Goal: Transaction & Acquisition: Obtain resource

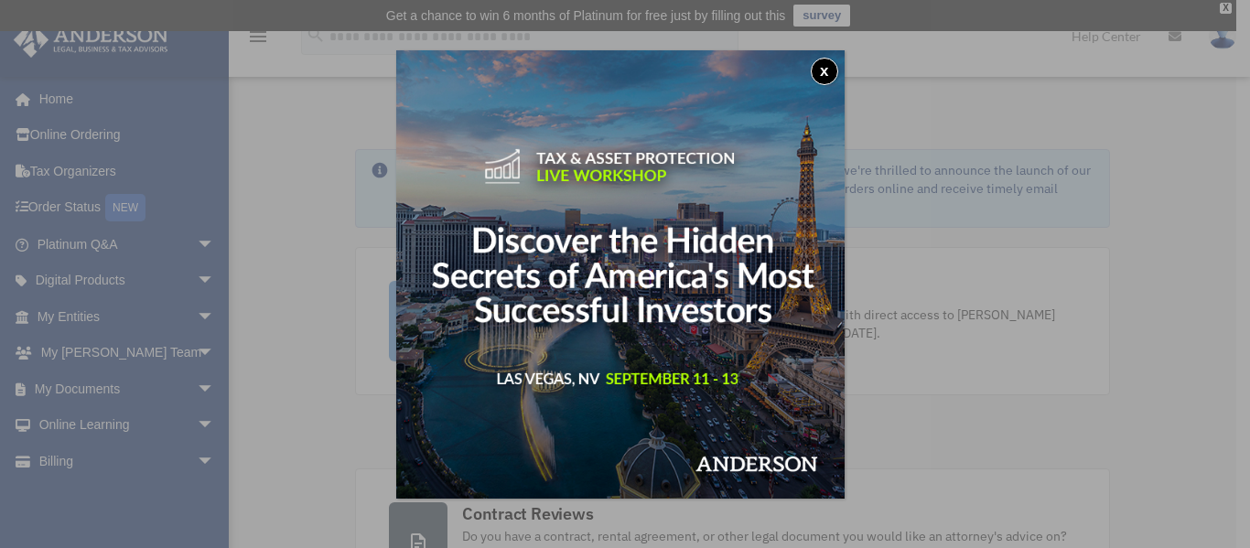
click at [833, 70] on button "x" at bounding box center [824, 71] width 27 height 27
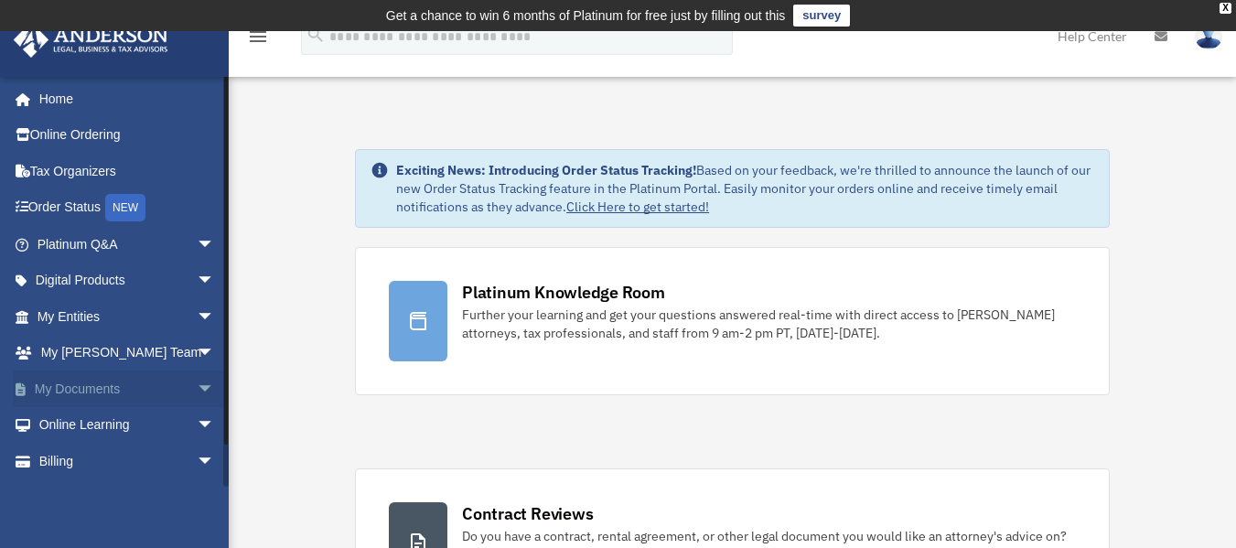
click at [197, 392] on span "arrow_drop_down" at bounding box center [215, 389] width 37 height 38
click at [71, 431] on link "Box" at bounding box center [134, 425] width 217 height 37
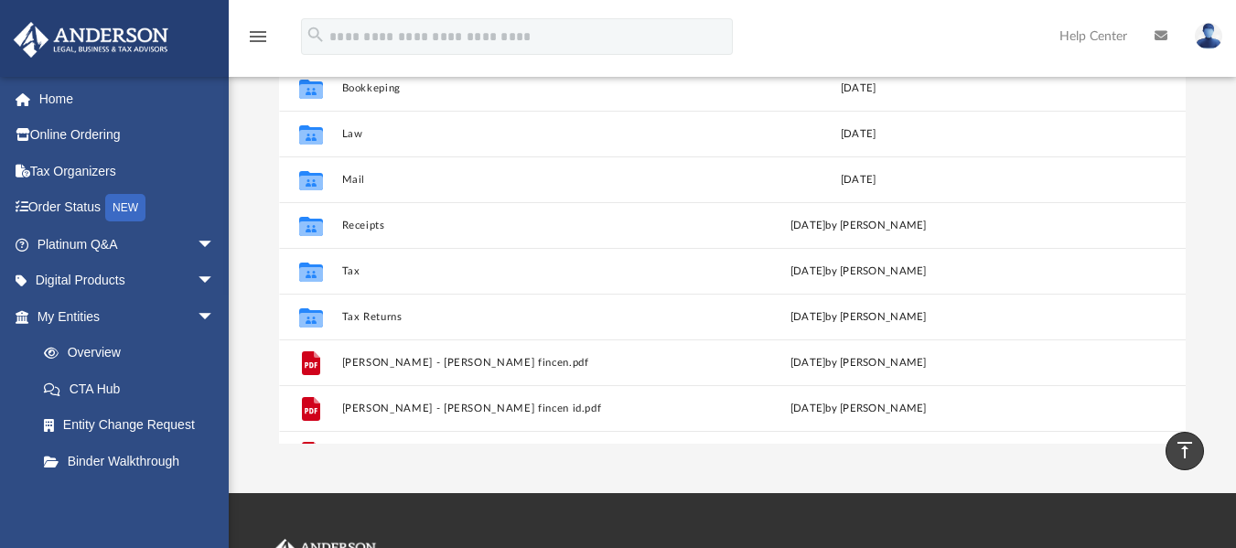
scroll to position [33, 0]
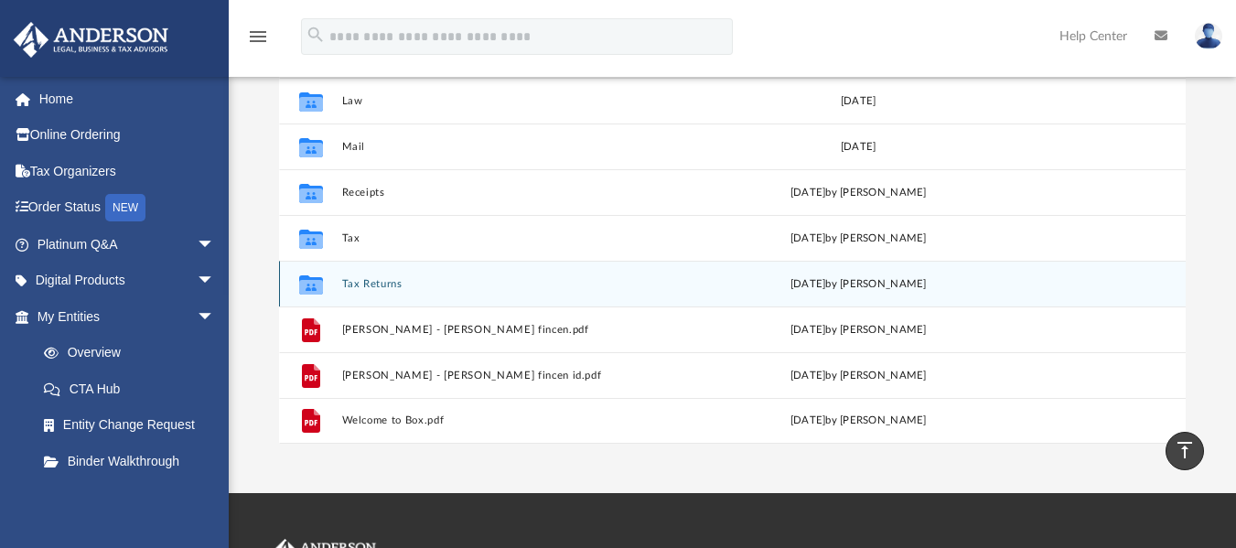
click at [352, 295] on div "Collaborated Folder Tax Returns [DATE] by [PERSON_NAME]" at bounding box center [732, 284] width 907 height 46
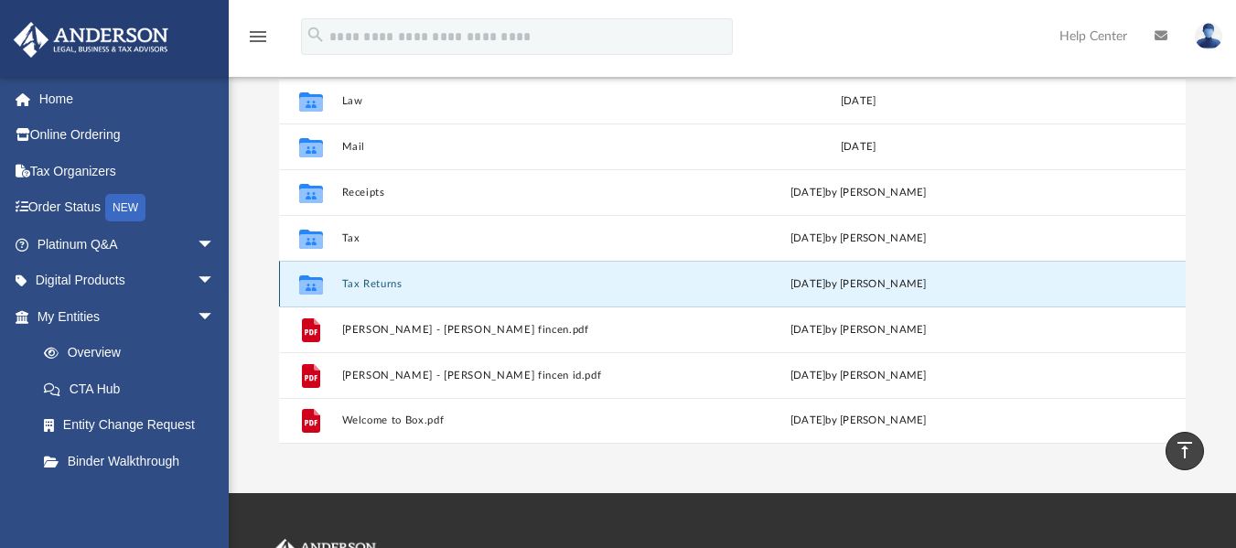
click at [352, 295] on div "Collaborated Folder Tax Returns [DATE] by [PERSON_NAME]" at bounding box center [732, 284] width 907 height 46
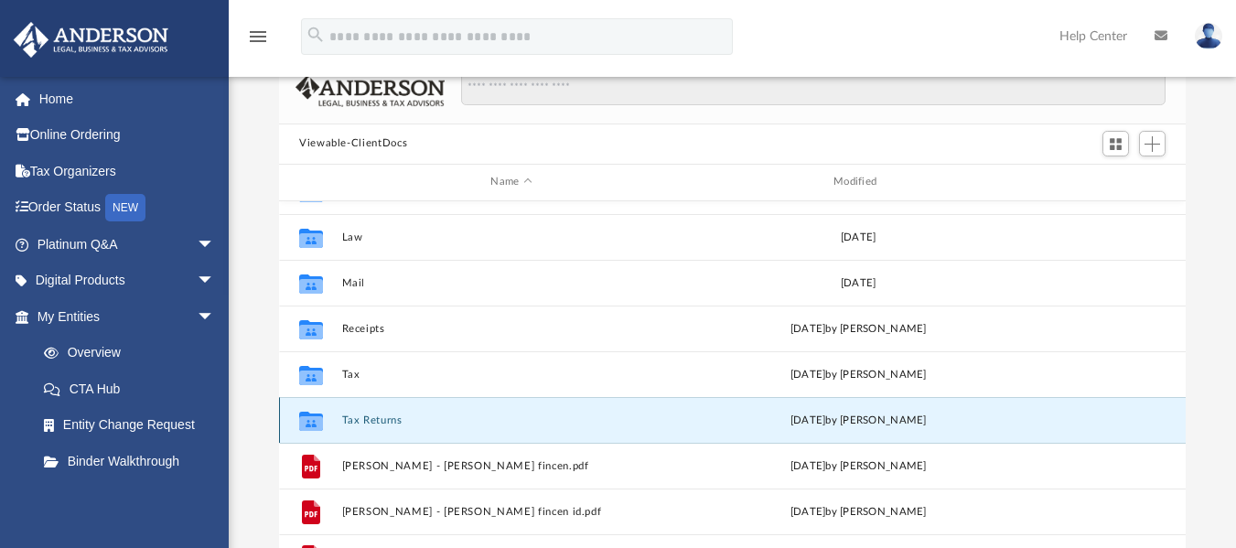
click at [353, 422] on button "Tax Returns" at bounding box center [511, 419] width 339 height 12
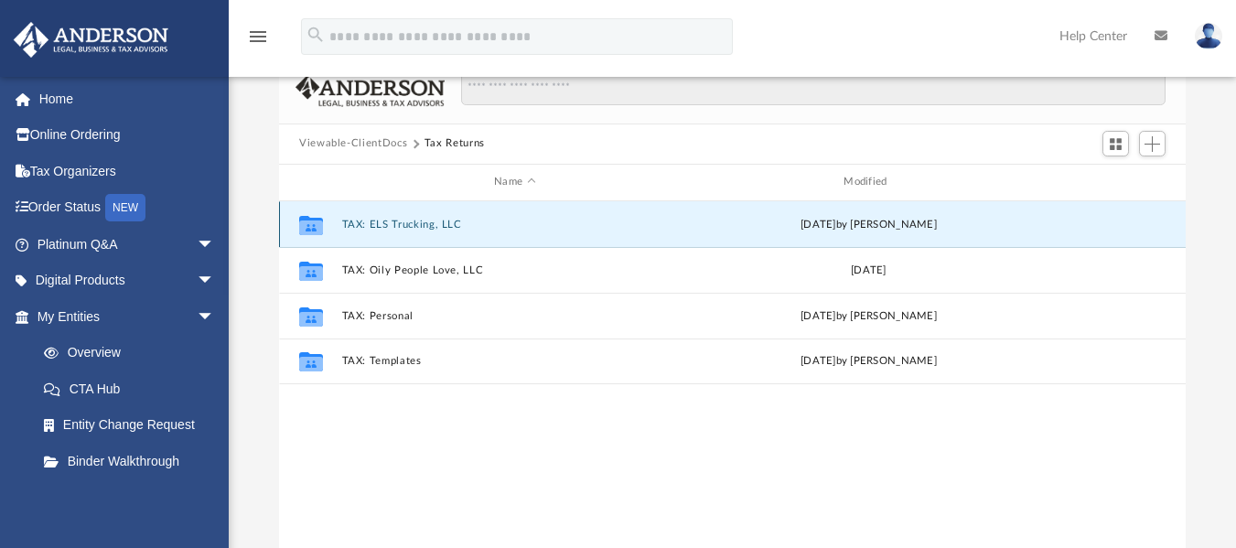
click at [413, 226] on button "TAX: ELS Trucking, LLC" at bounding box center [515, 224] width 346 height 12
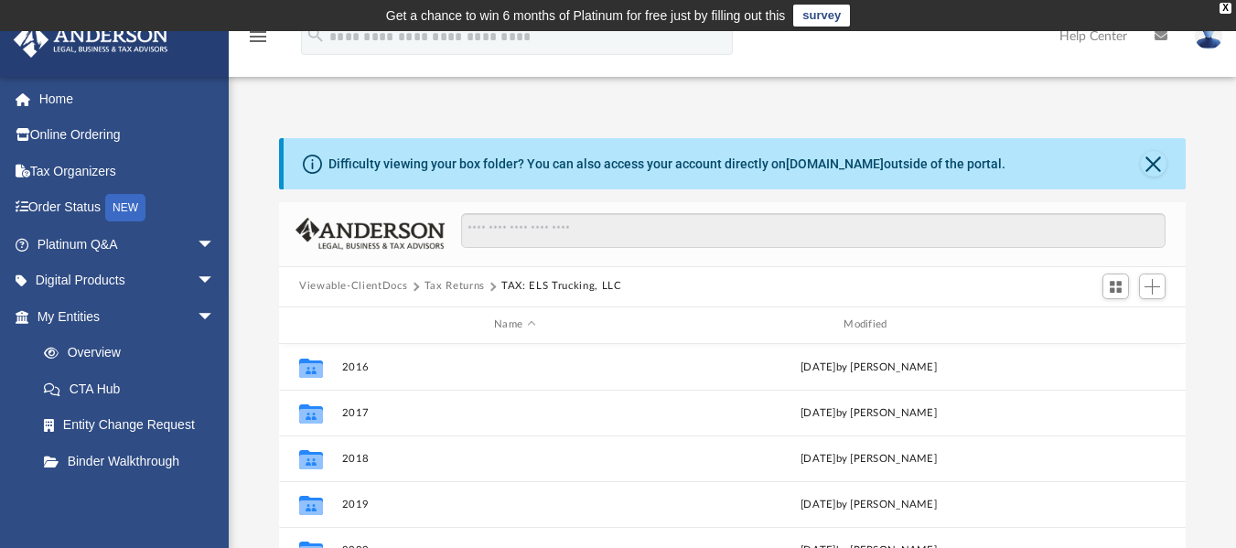
click at [374, 280] on button "Viewable-ClientDocs" at bounding box center [353, 286] width 108 height 16
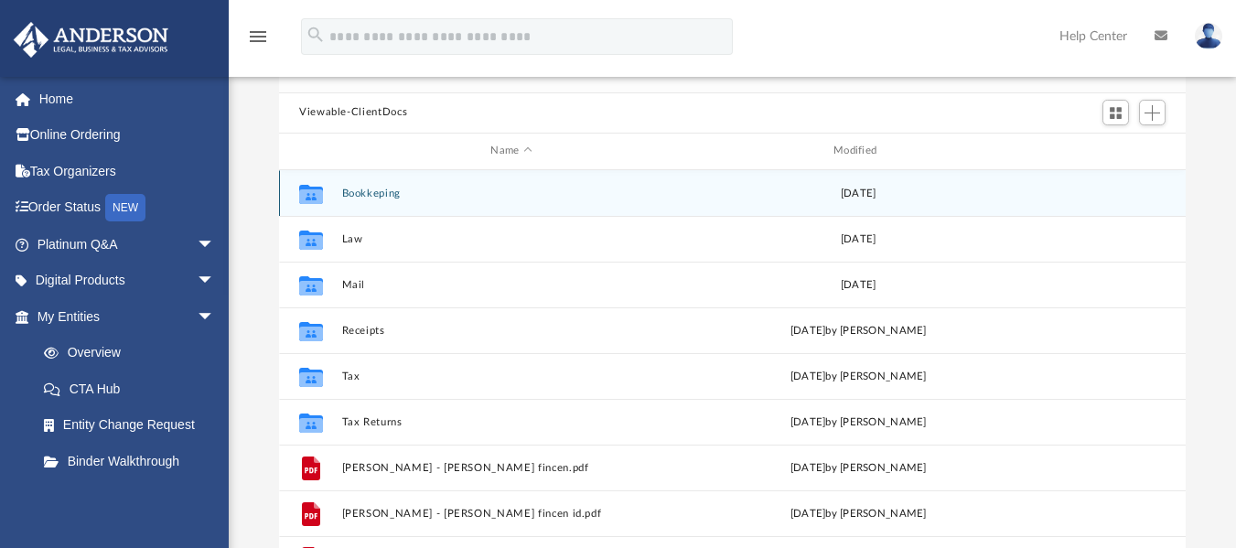
scroll to position [176, 0]
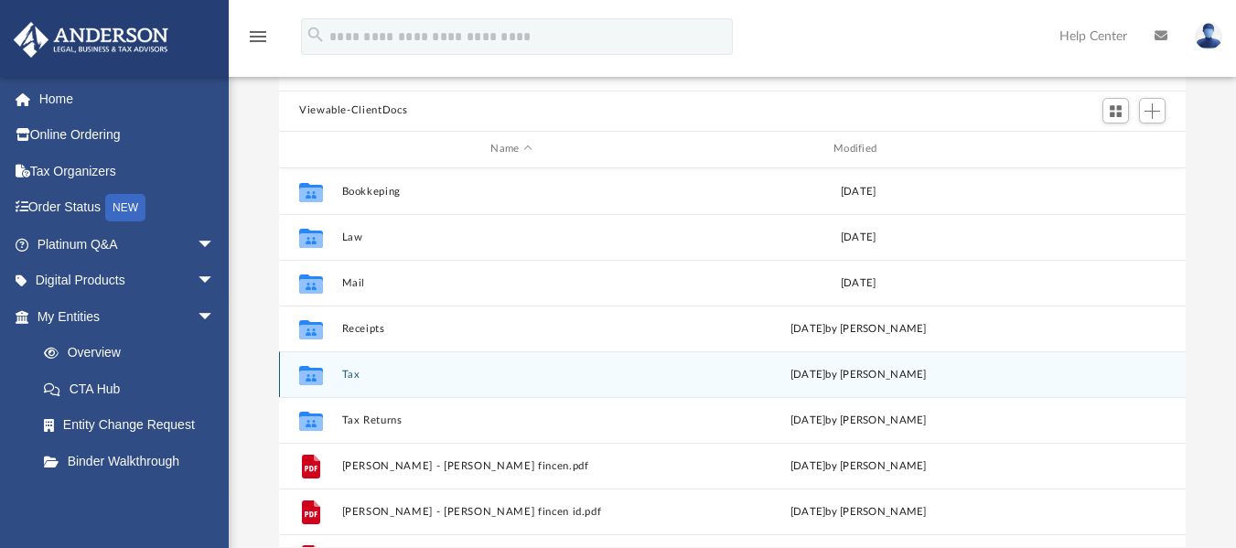
click at [895, 372] on div "[DATE] by [PERSON_NAME]" at bounding box center [858, 374] width 339 height 16
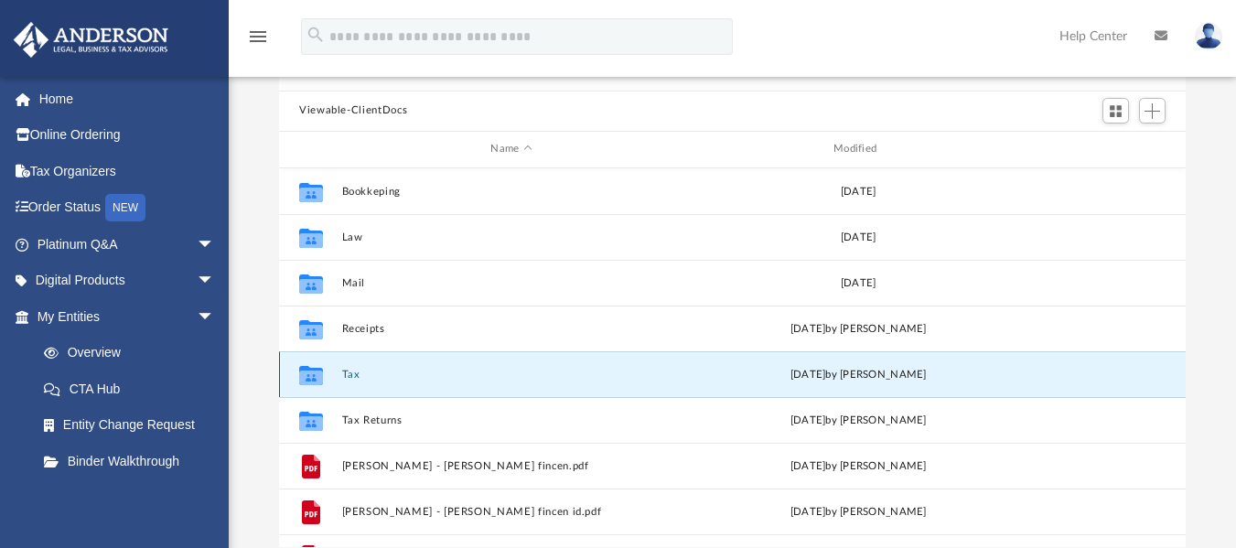
click at [351, 372] on button "Tax" at bounding box center [511, 374] width 339 height 12
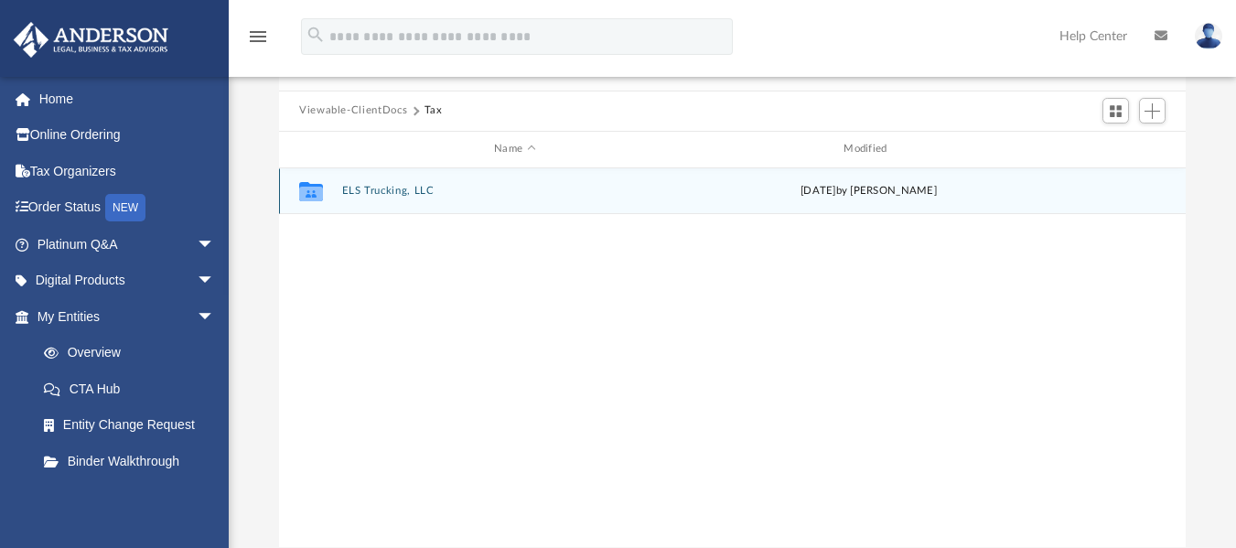
click at [400, 191] on button "ELS Trucking, LLC" at bounding box center [515, 191] width 346 height 12
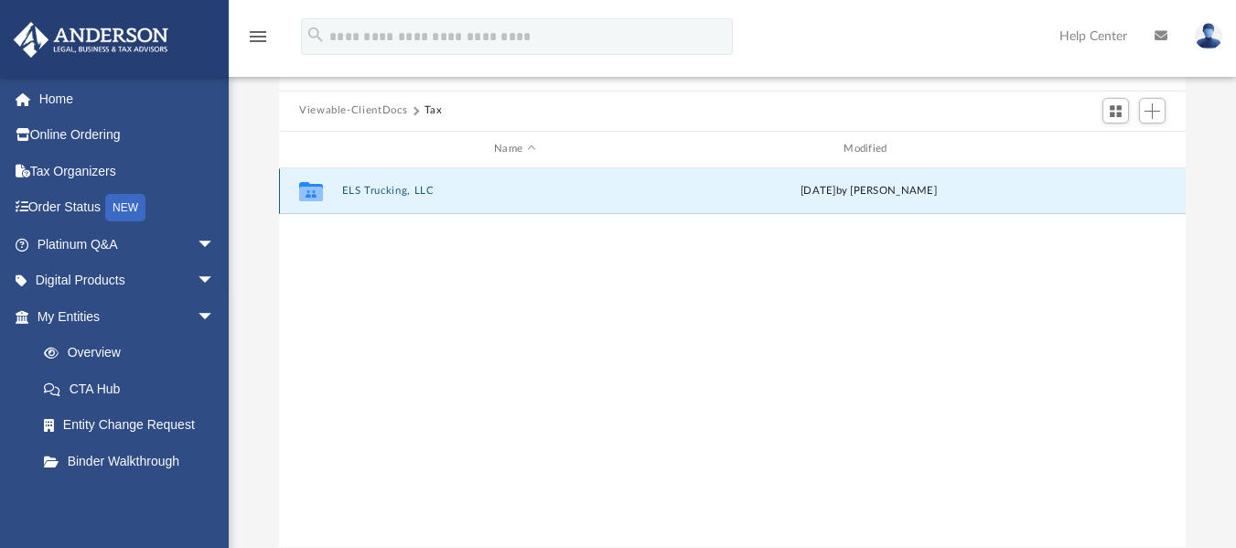
click at [400, 191] on button "ELS Trucking, LLC" at bounding box center [515, 191] width 346 height 12
click at [346, 190] on button "2024" at bounding box center [515, 191] width 346 height 12
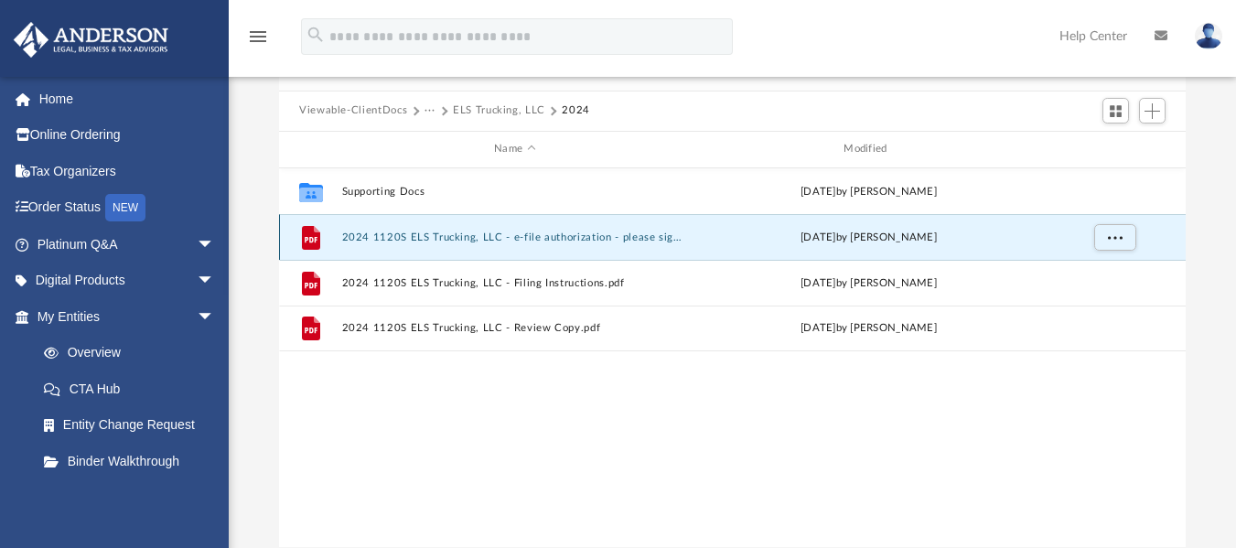
click at [564, 234] on button "2024 1120S ELS Trucking, LLC - e-file authorization - please sign.pdf" at bounding box center [515, 237] width 346 height 12
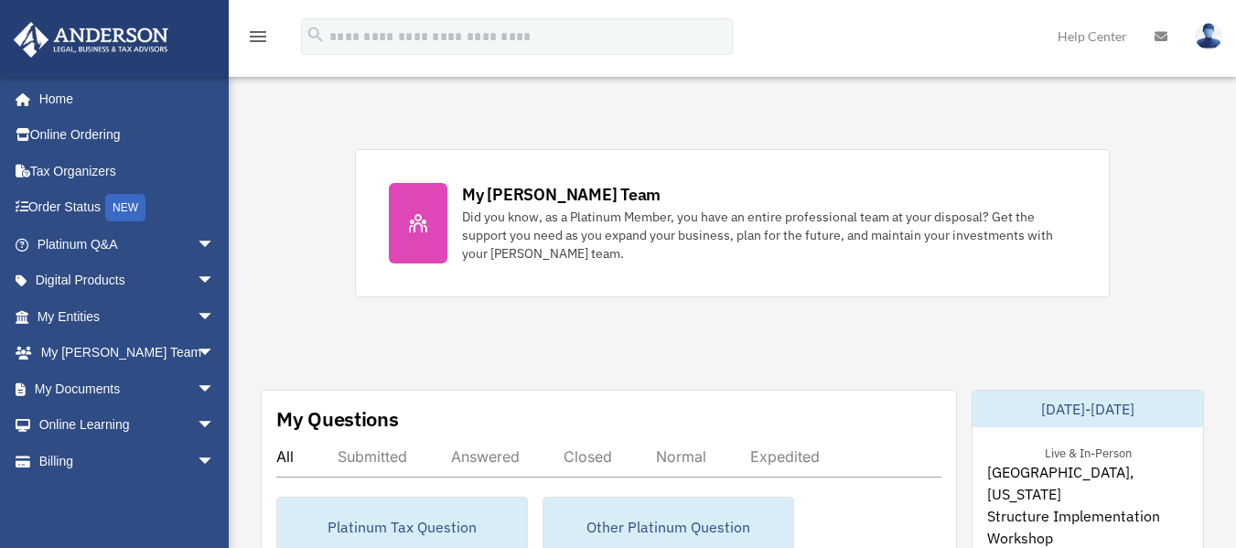
scroll to position [776, 0]
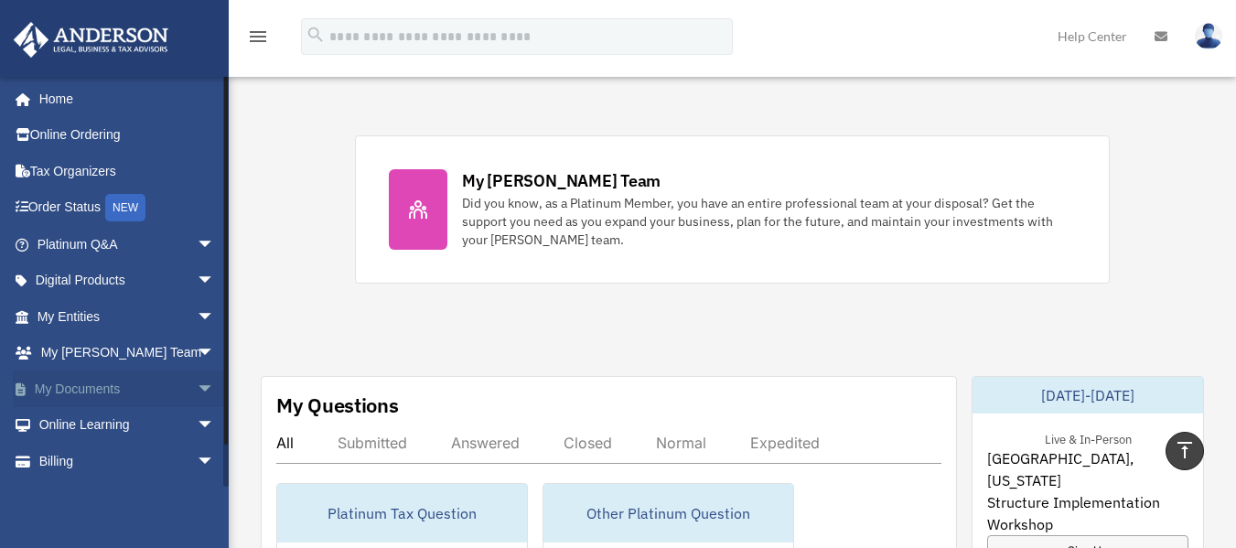
click at [197, 392] on span "arrow_drop_down" at bounding box center [215, 389] width 37 height 38
click at [136, 423] on link "Box" at bounding box center [134, 425] width 217 height 37
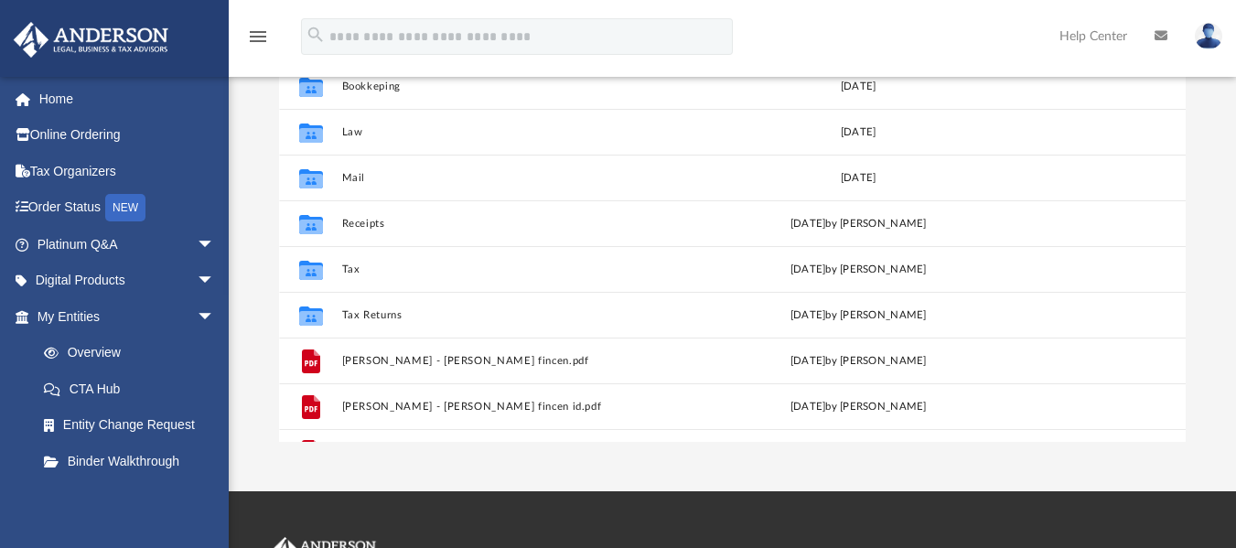
scroll to position [287, 0]
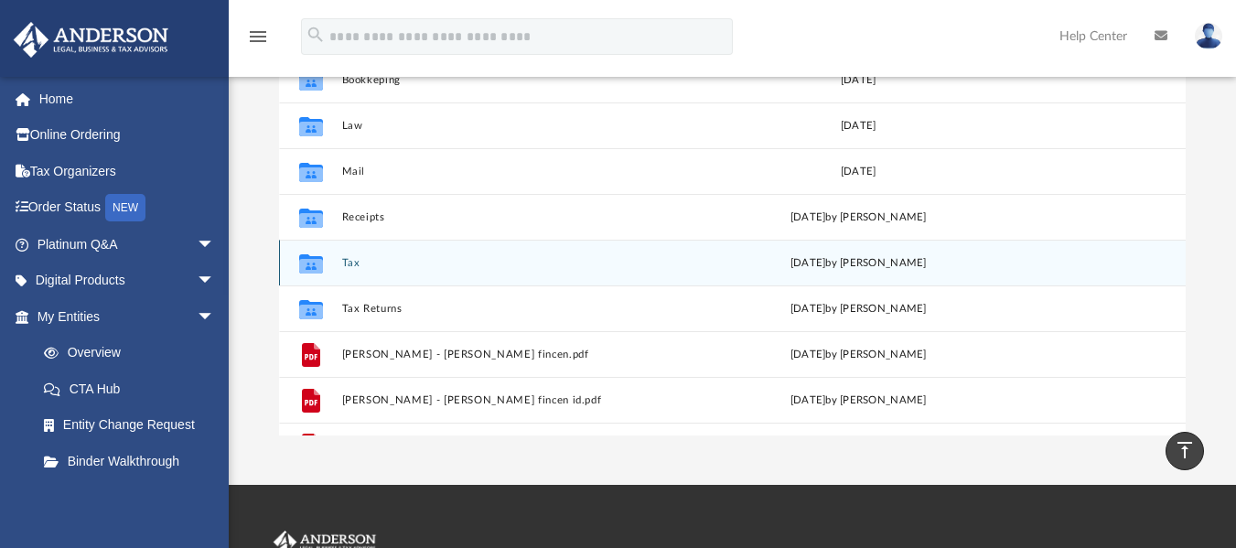
click at [888, 274] on div "Collaborated Folder Tax [DATE] by [PERSON_NAME]" at bounding box center [732, 263] width 907 height 46
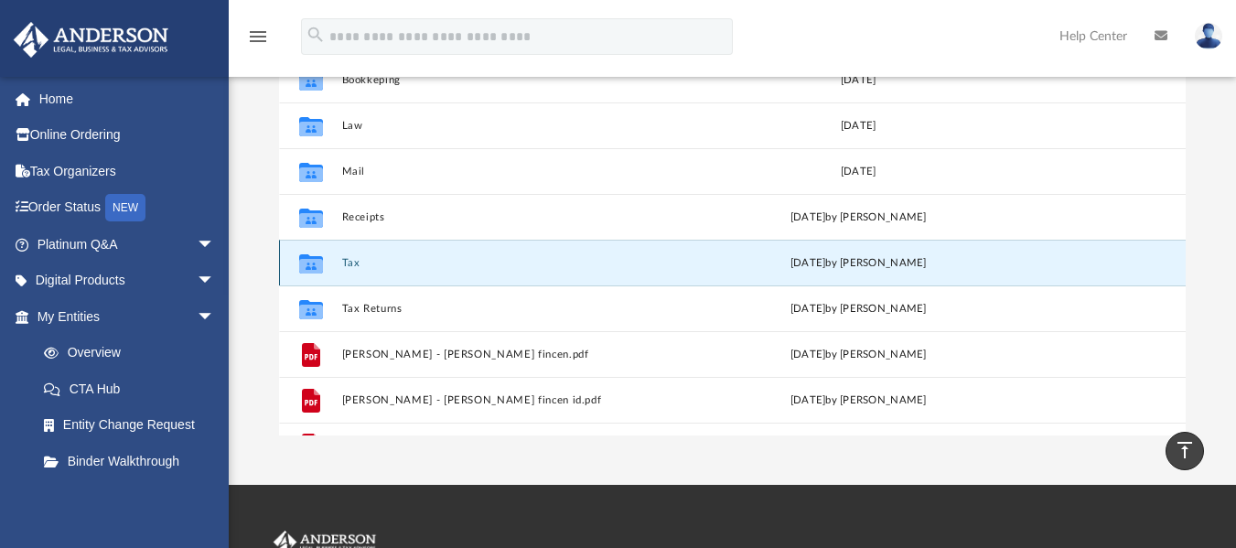
click at [351, 260] on button "Tax" at bounding box center [511, 262] width 339 height 12
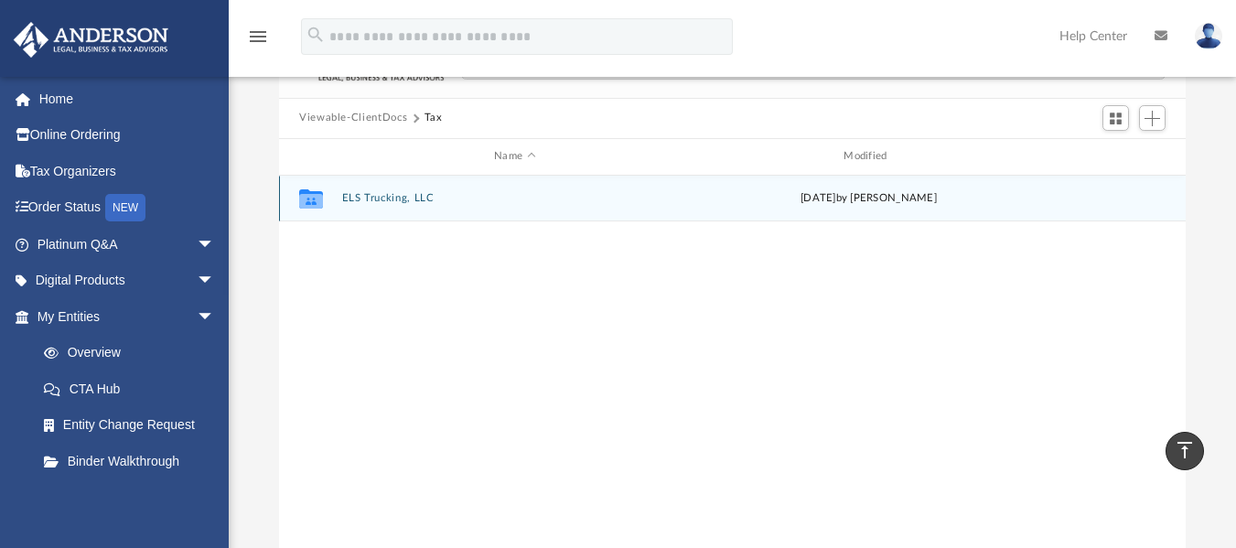
scroll to position [160, 0]
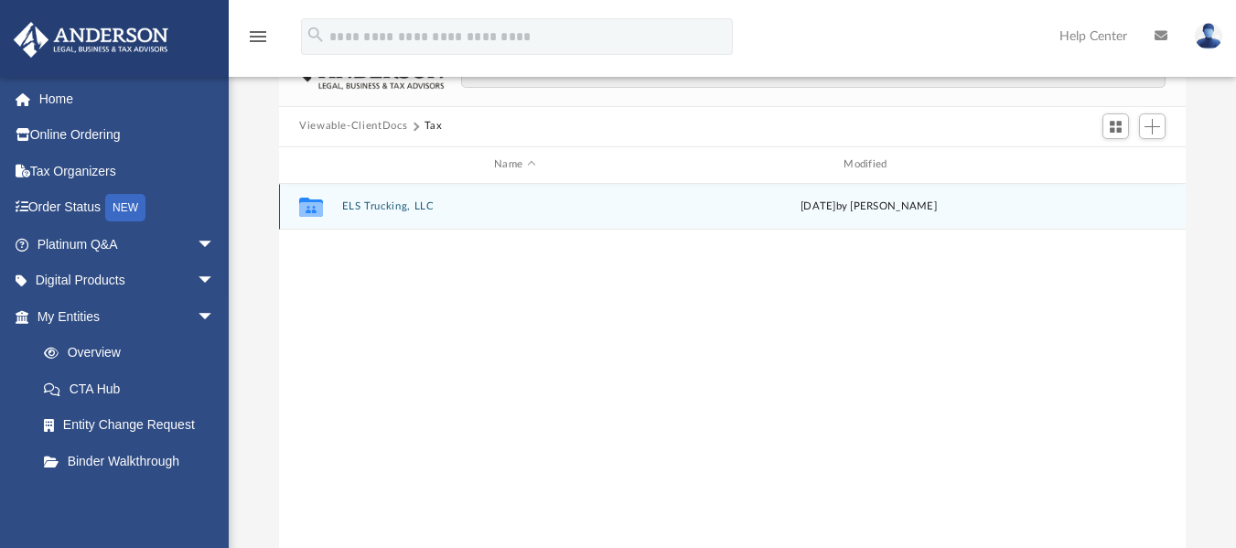
click at [387, 198] on div "Collaborated Folder ELS Trucking, LLC [DATE] by [PERSON_NAME]" at bounding box center [732, 207] width 907 height 46
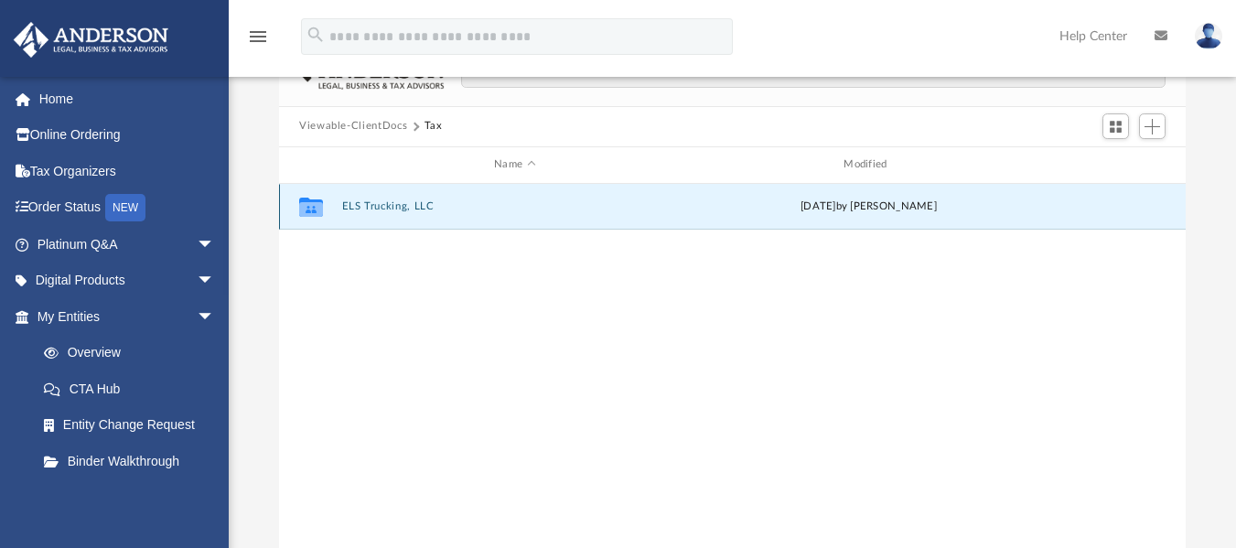
click at [416, 206] on button "ELS Trucking, LLC" at bounding box center [515, 206] width 346 height 12
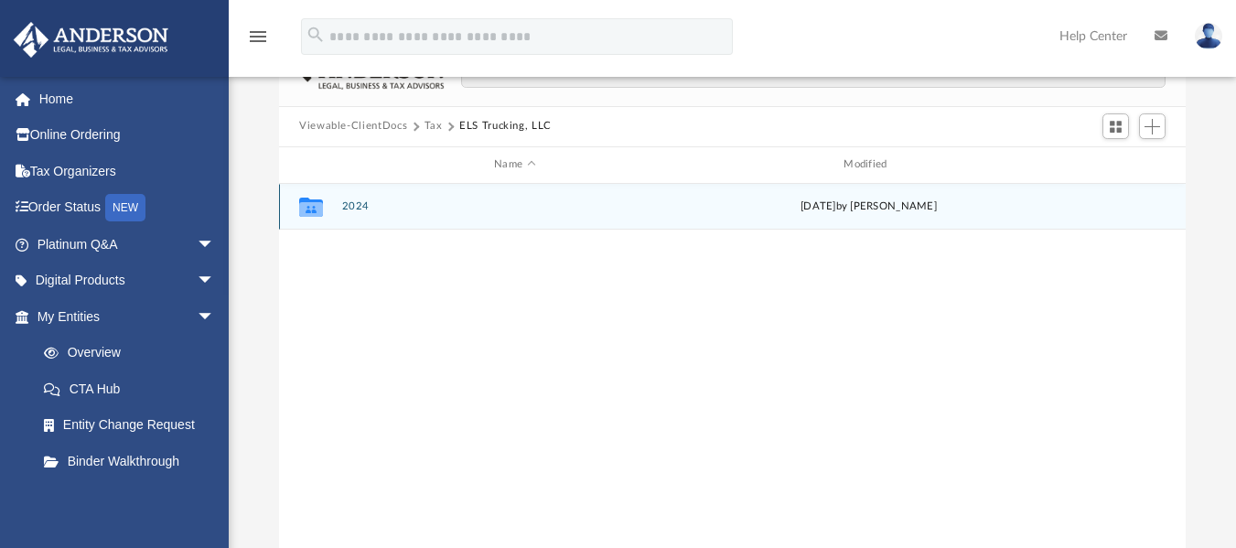
click at [309, 211] on icon "grid" at bounding box center [311, 207] width 24 height 19
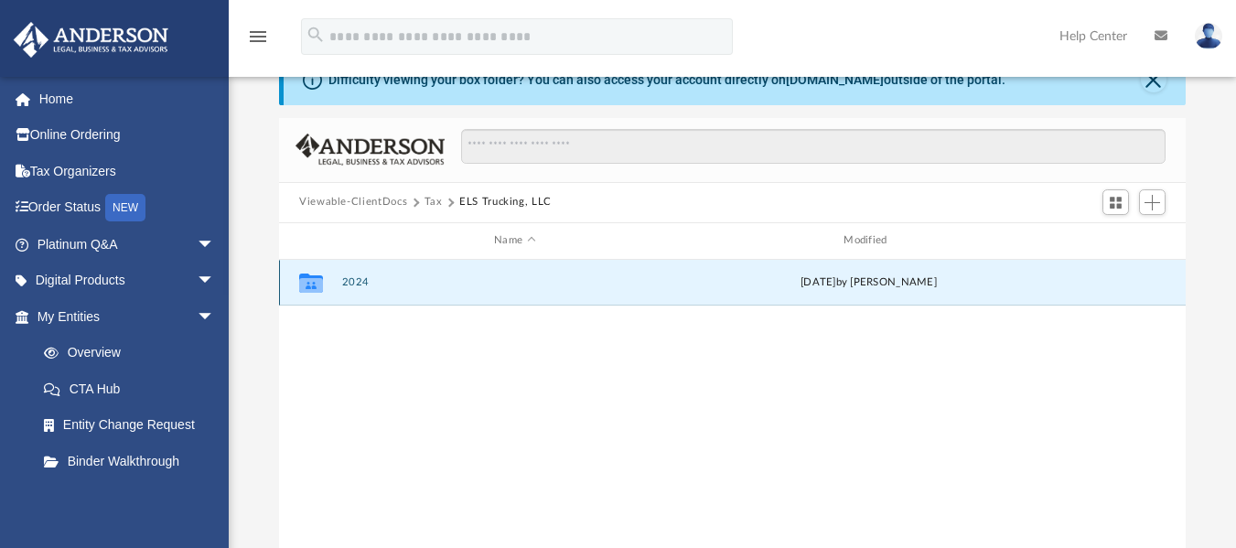
scroll to position [90, 0]
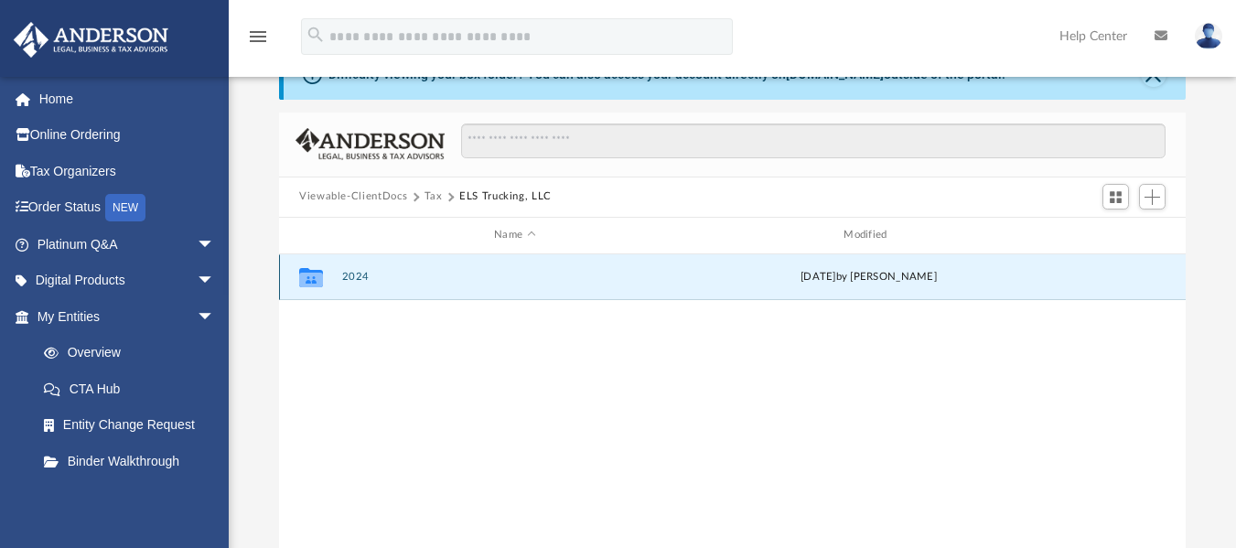
click at [349, 276] on button "2024" at bounding box center [515, 277] width 346 height 12
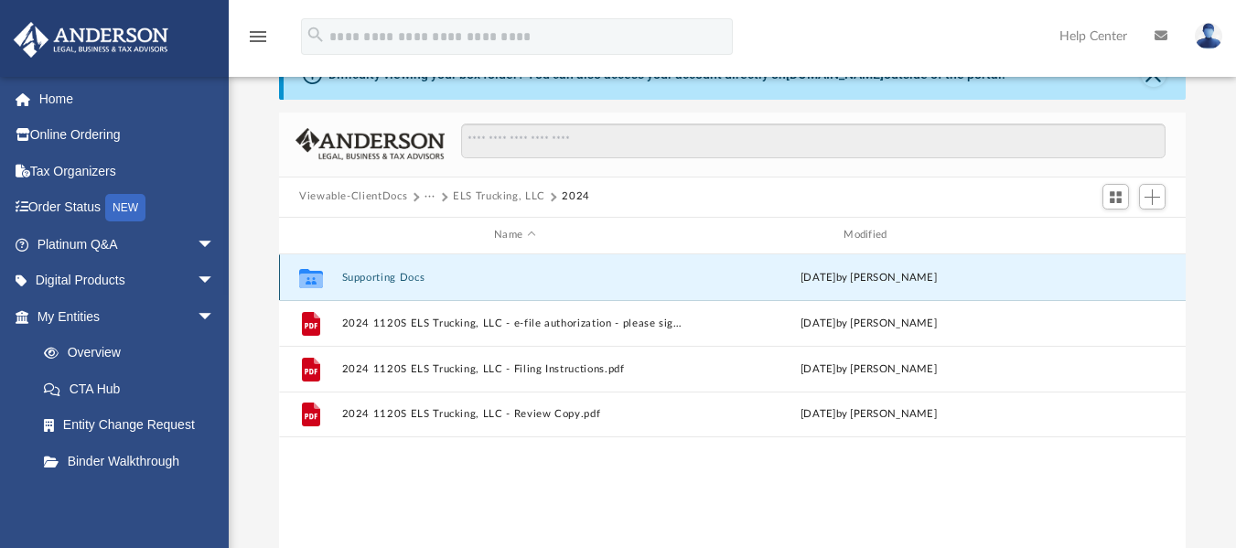
click at [349, 275] on button "Supporting Docs" at bounding box center [515, 277] width 346 height 12
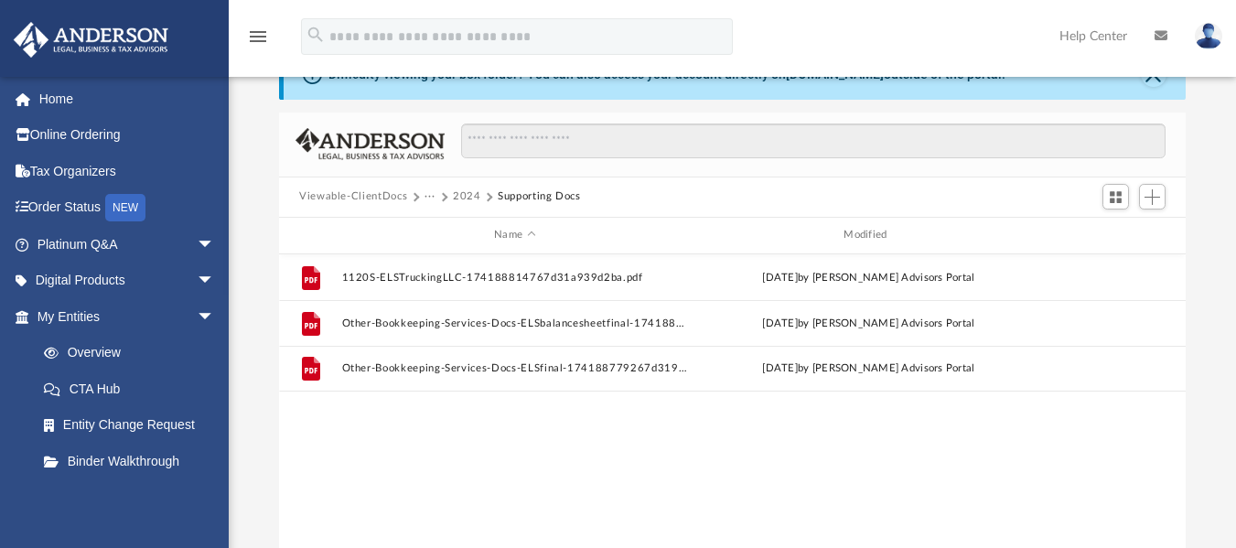
click at [461, 193] on button "2024" at bounding box center [467, 196] width 28 height 16
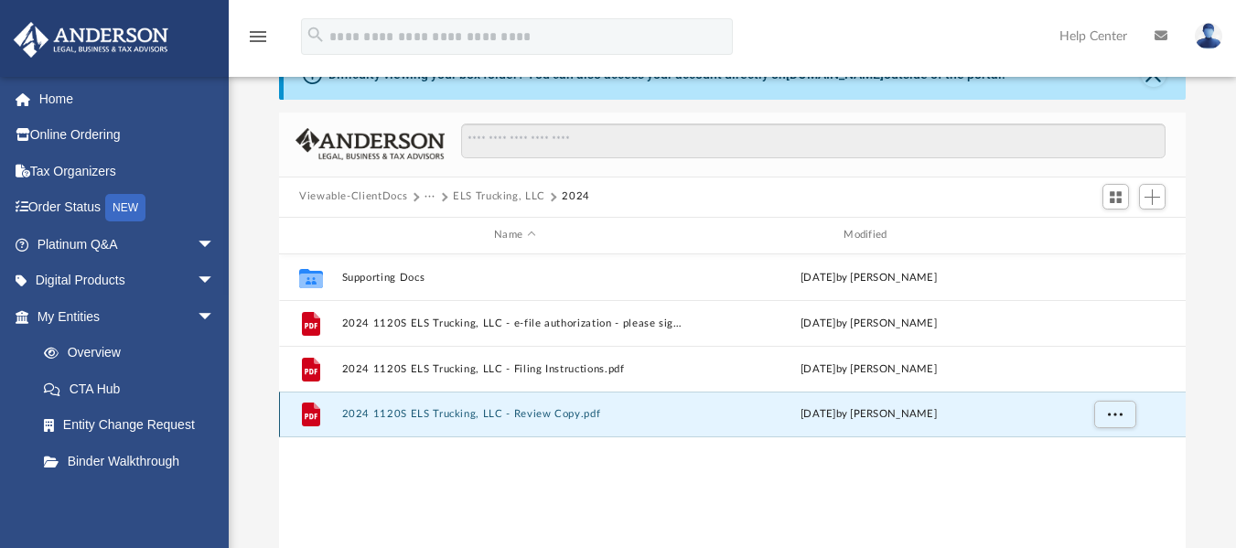
click at [528, 417] on button "2024 1120S ELS Trucking, LLC - Review Copy.pdf" at bounding box center [515, 414] width 346 height 12
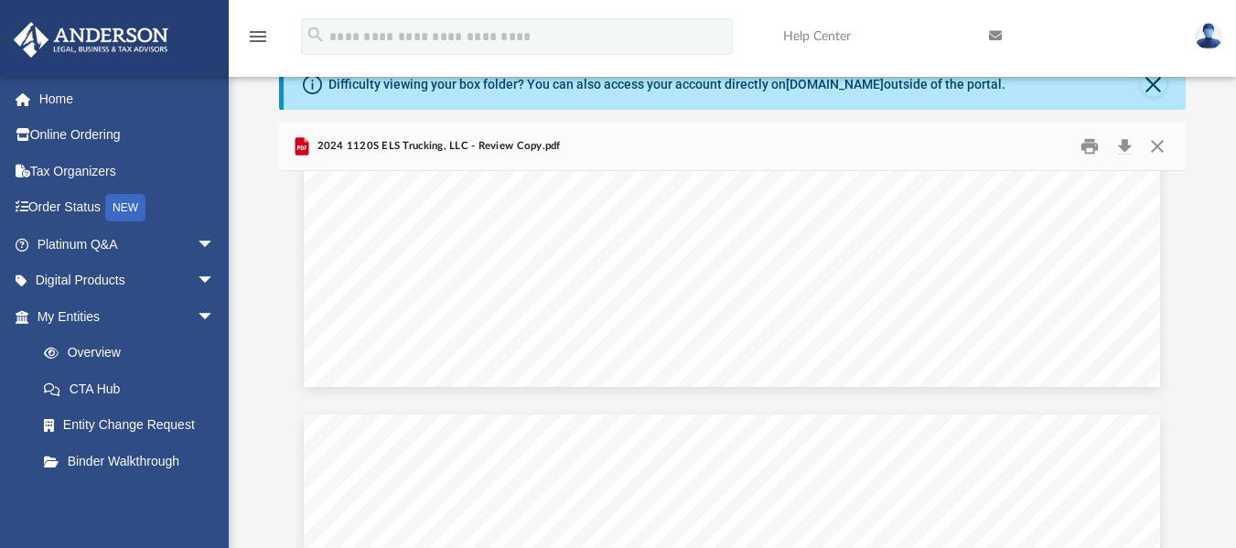
scroll to position [77, 0]
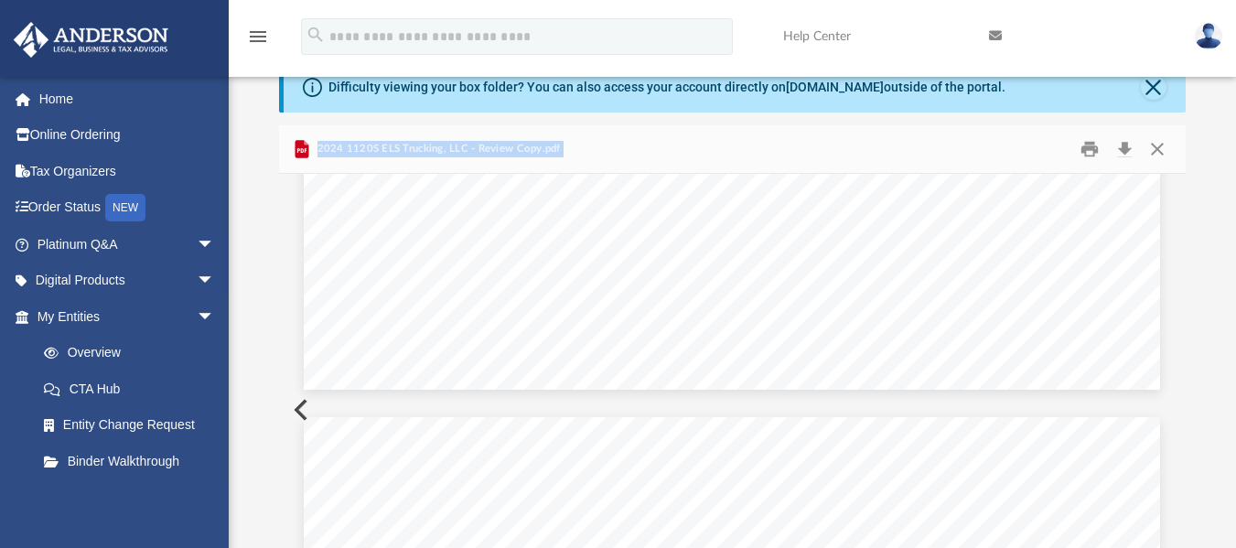
drag, startPoint x: 1186, startPoint y: 207, endPoint x: 1183, endPoint y: 220, distance: 14.0
click at [1183, 220] on div "Difficulty viewing your box folder? You can also access your account directly o…" at bounding box center [732, 353] width 1007 height 585
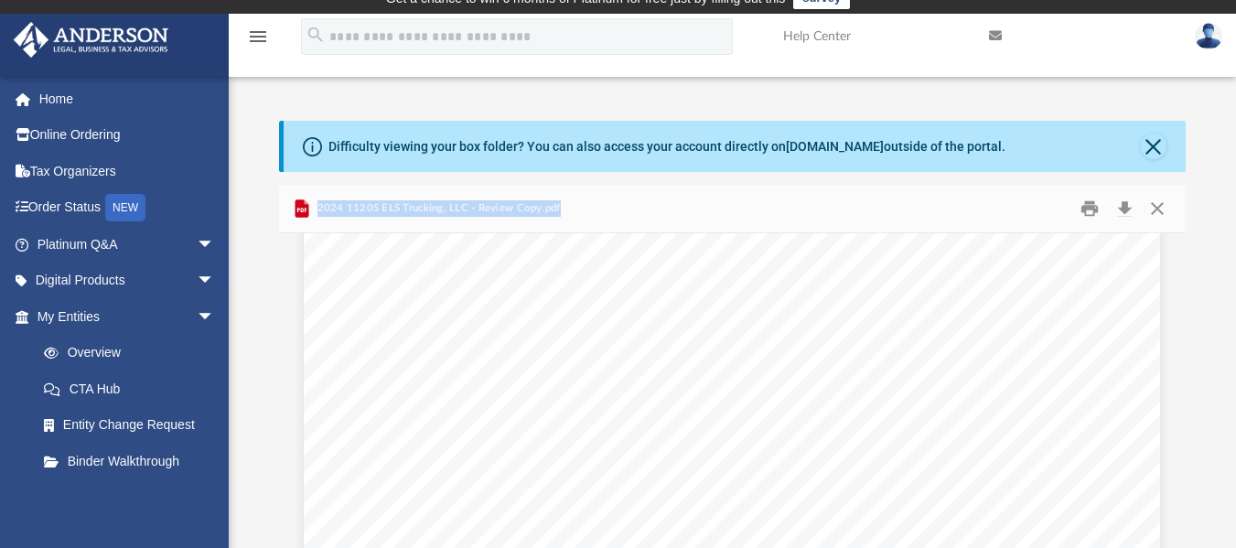
scroll to position [0, 0]
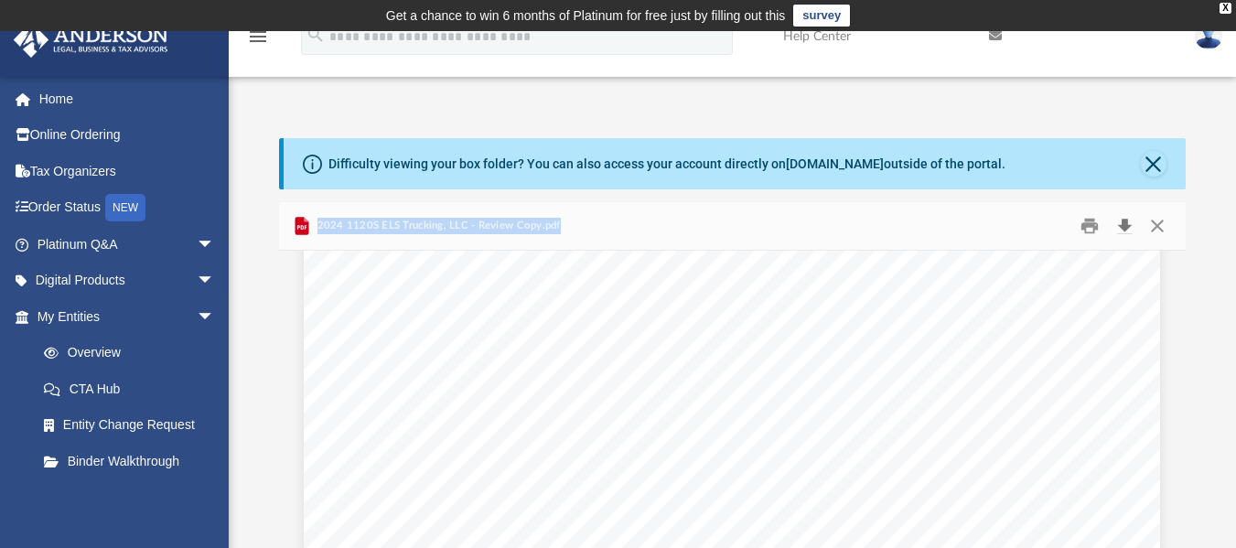
click at [1122, 221] on button "Download" at bounding box center [1124, 225] width 33 height 28
drag, startPoint x: 1210, startPoint y: 321, endPoint x: 1131, endPoint y: 256, distance: 102.7
click at [1210, 321] on div "Difficulty viewing your box folder? You can also access your account directly o…" at bounding box center [732, 430] width 1007 height 585
click at [1151, 161] on button "Close" at bounding box center [1154, 164] width 26 height 26
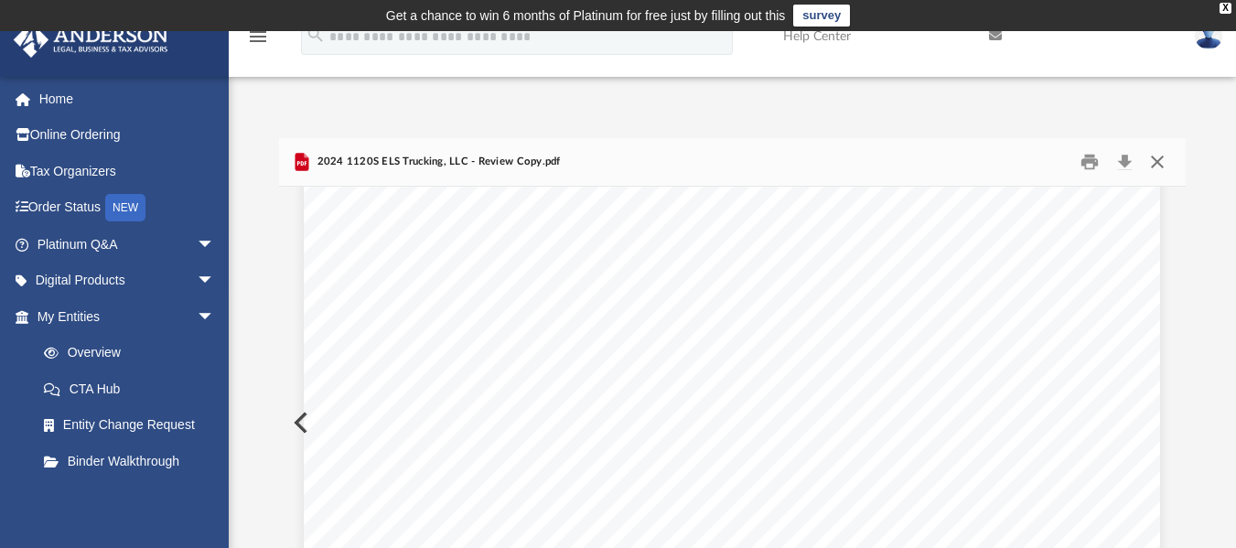
click at [1158, 164] on button "Close" at bounding box center [1157, 161] width 33 height 28
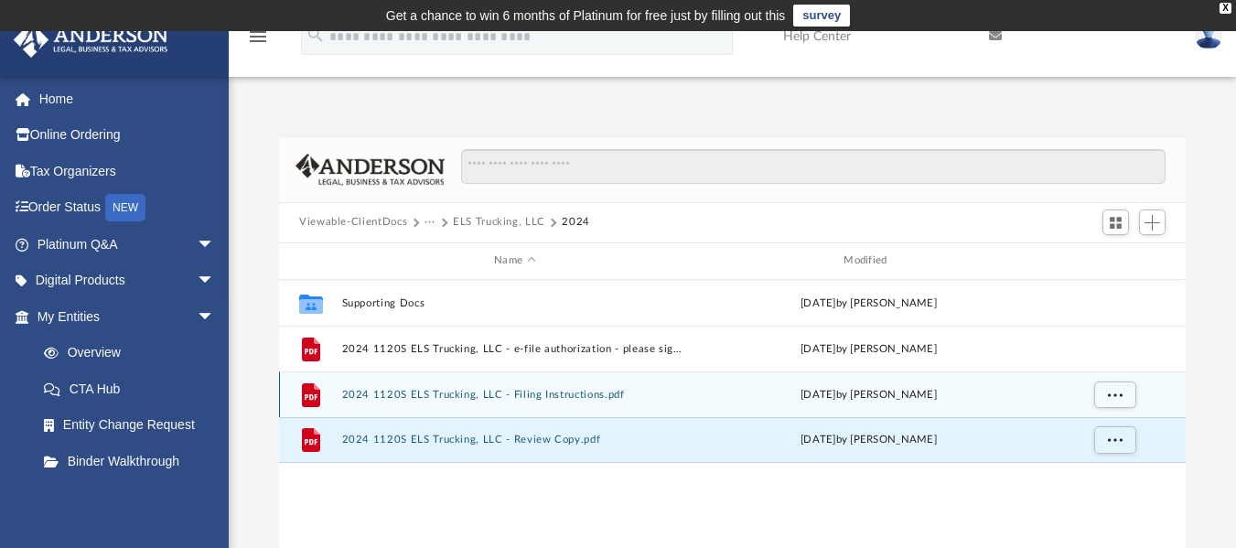
click at [575, 391] on button "2024 1120S ELS Trucking, LLC - Filing Instructions.pdf" at bounding box center [515, 394] width 346 height 12
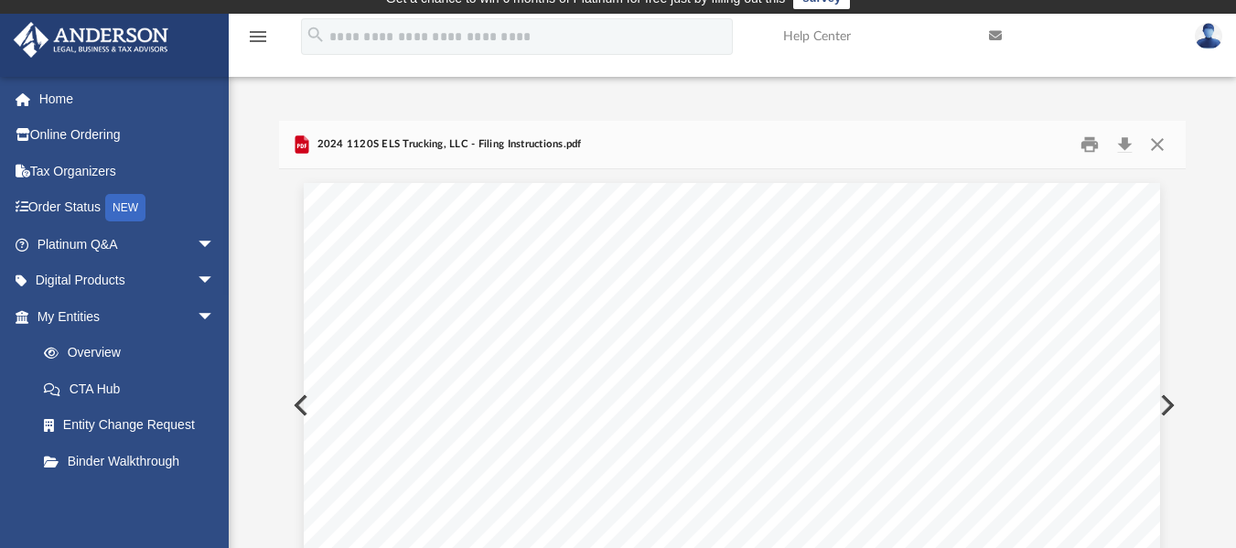
scroll to position [0, 0]
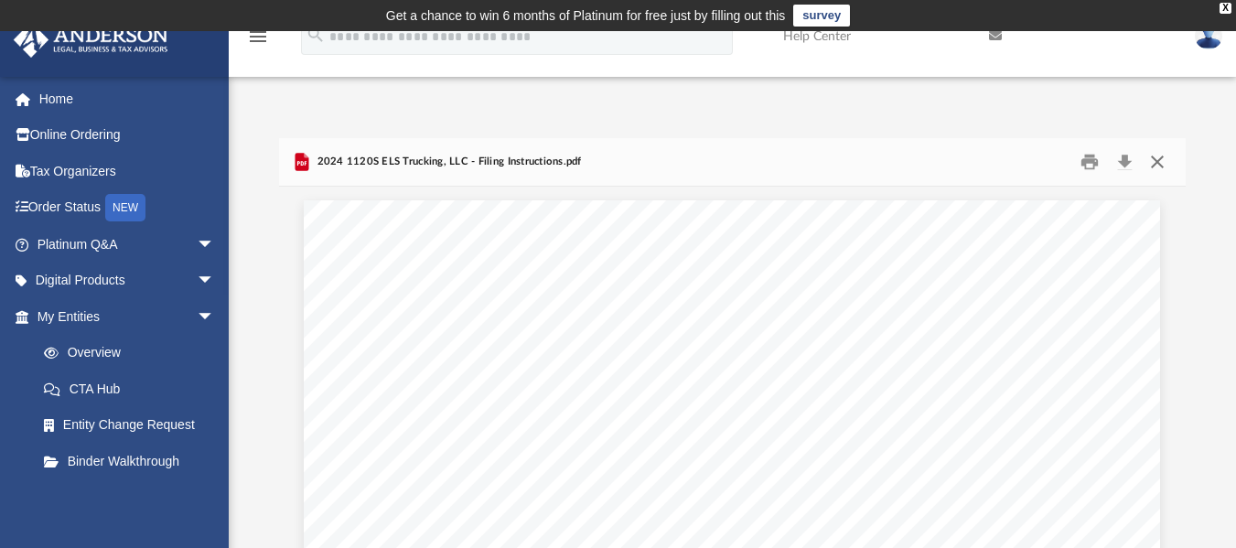
click at [1157, 160] on button "Close" at bounding box center [1157, 161] width 33 height 28
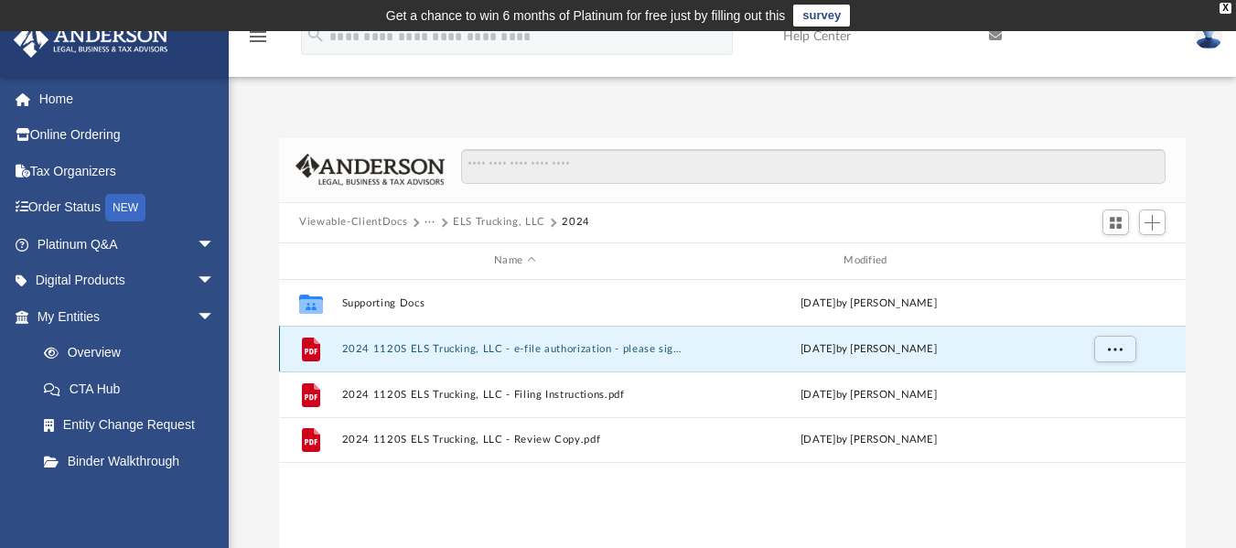
click at [575, 346] on button "2024 1120S ELS Trucking, LLC - e-file authorization - please sign.pdf" at bounding box center [515, 348] width 346 height 12
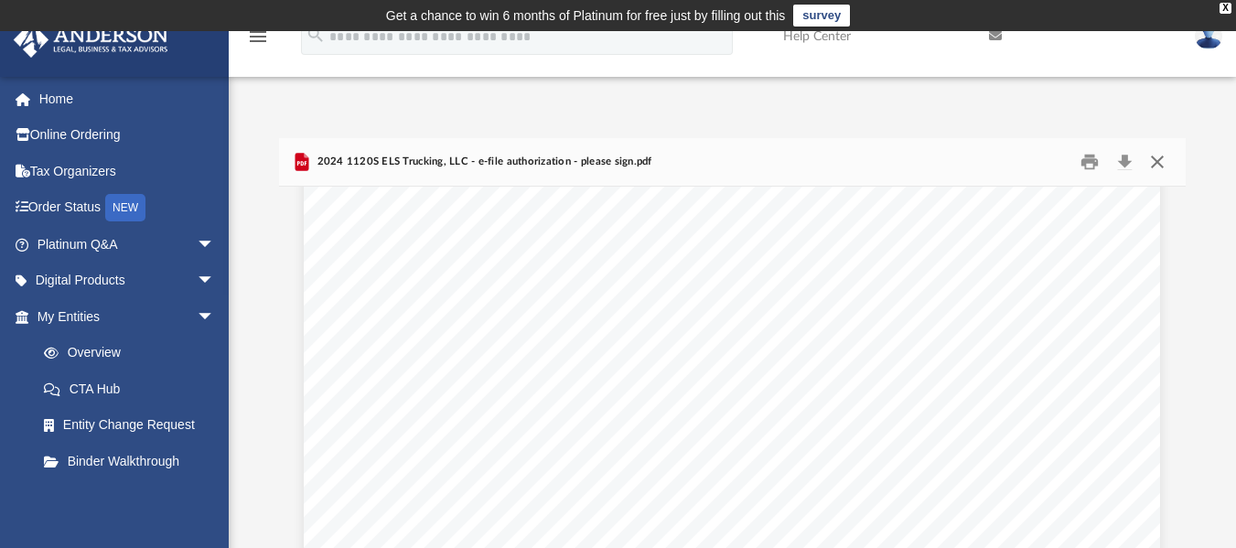
click at [1157, 158] on button "Close" at bounding box center [1157, 161] width 33 height 28
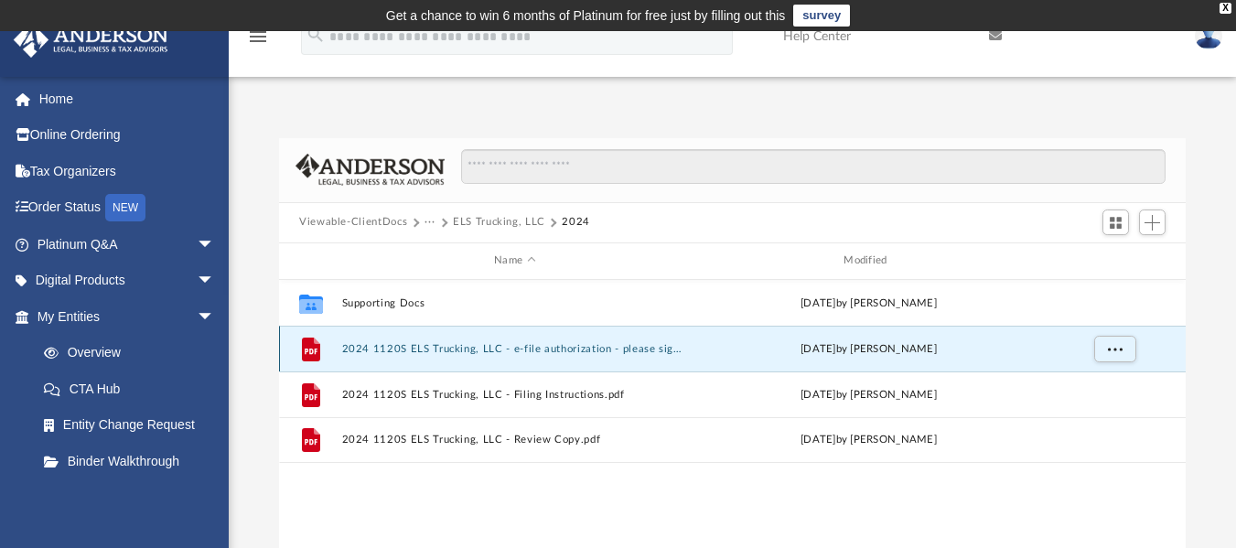
click at [768, 351] on div "[DATE] by [PERSON_NAME]" at bounding box center [868, 348] width 346 height 16
click at [664, 349] on button "2024 1120S ELS Trucking, LLC - e-file authorization - please sign.pdf" at bounding box center [515, 348] width 346 height 12
